Goal: Information Seeking & Learning: Learn about a topic

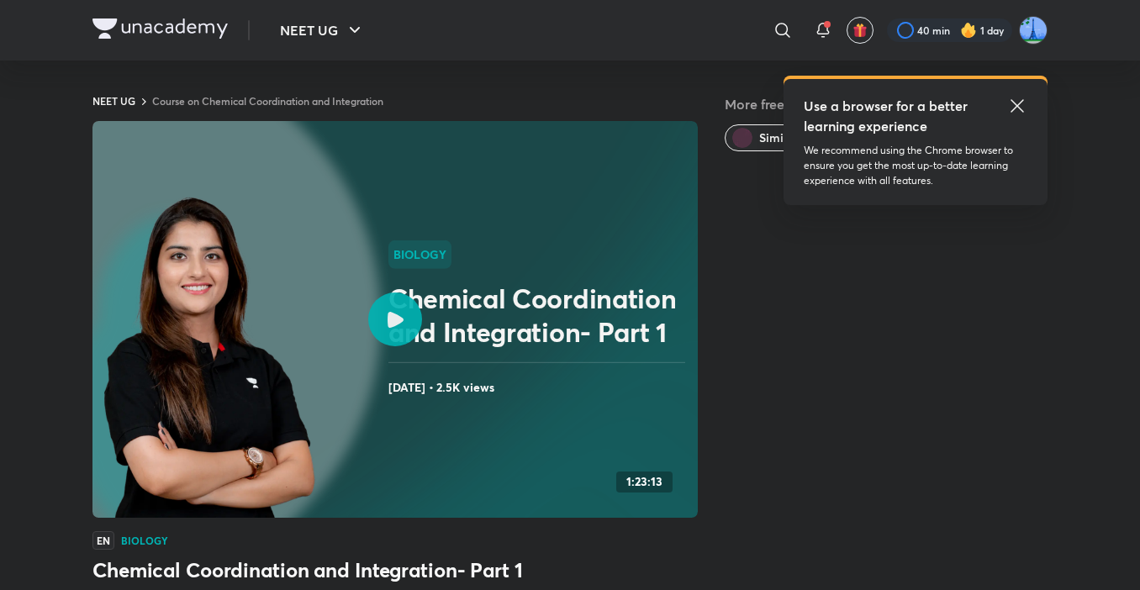
click at [1018, 107] on icon at bounding box center [1017, 105] width 13 height 13
